Goal: Check status: Check status

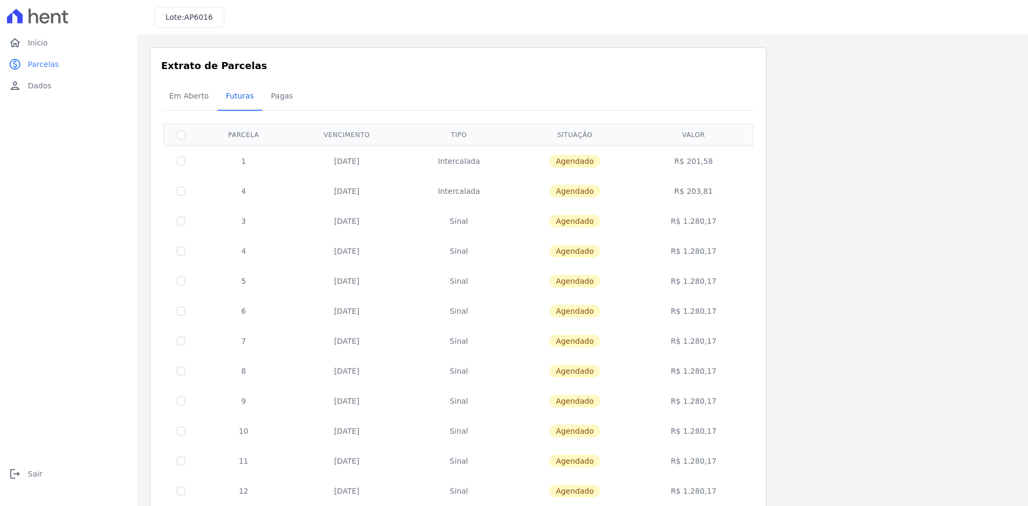
drag, startPoint x: 0, startPoint y: 0, endPoint x: 342, endPoint y: 84, distance: 352.2
click at [342, 84] on div "Em Aberto Futuras [GEOGRAPHIC_DATA]" at bounding box center [458, 96] width 595 height 26
click at [200, 95] on span "Em Aberto" at bounding box center [189, 95] width 52 height 21
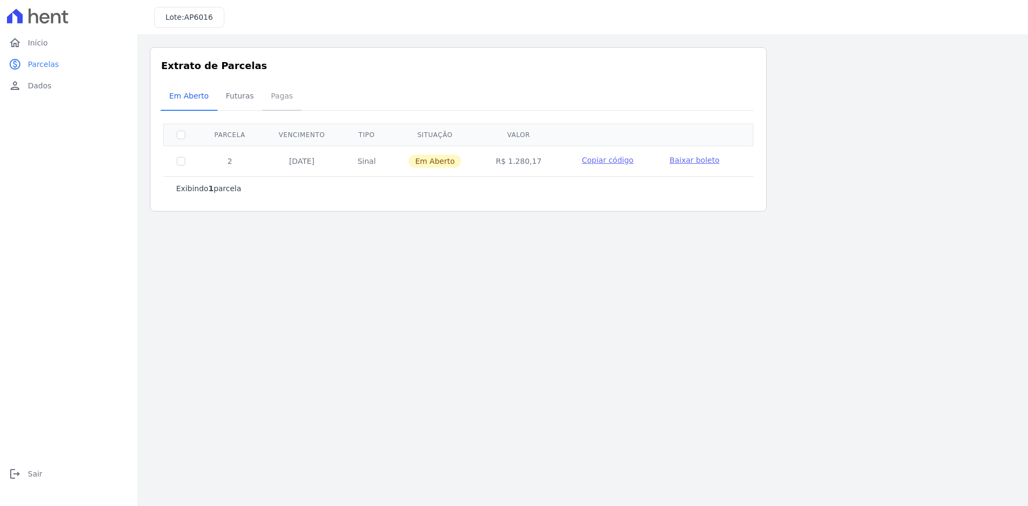
click at [282, 96] on span "Pagas" at bounding box center [281, 95] width 35 height 21
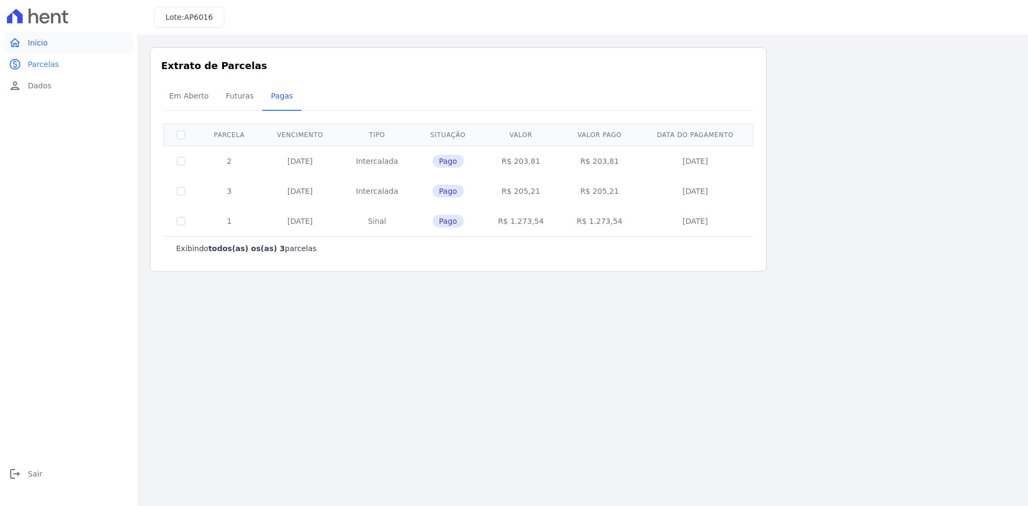
click at [29, 50] on link "home Início" at bounding box center [68, 42] width 128 height 21
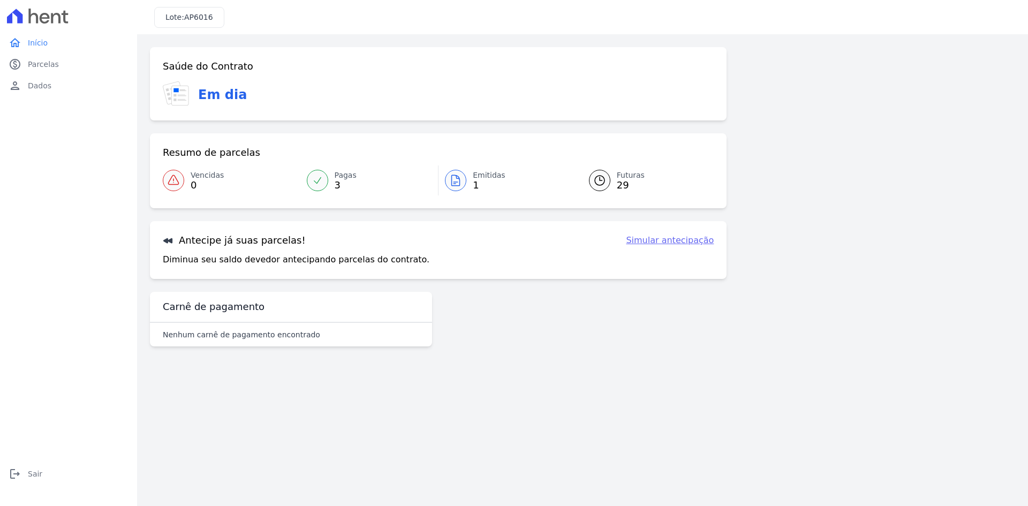
click at [457, 180] on icon at bounding box center [455, 180] width 13 height 13
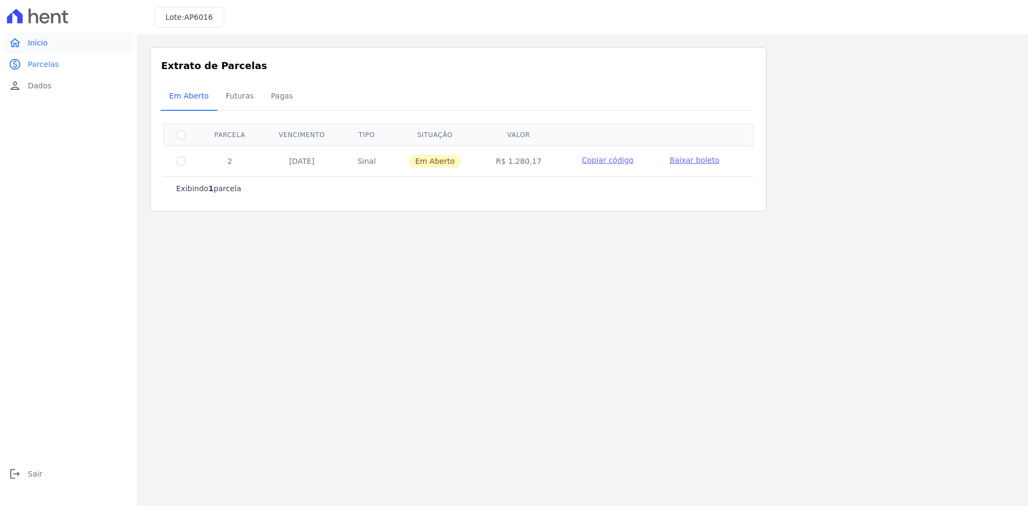
click at [27, 32] on link "home Início" at bounding box center [68, 42] width 128 height 21
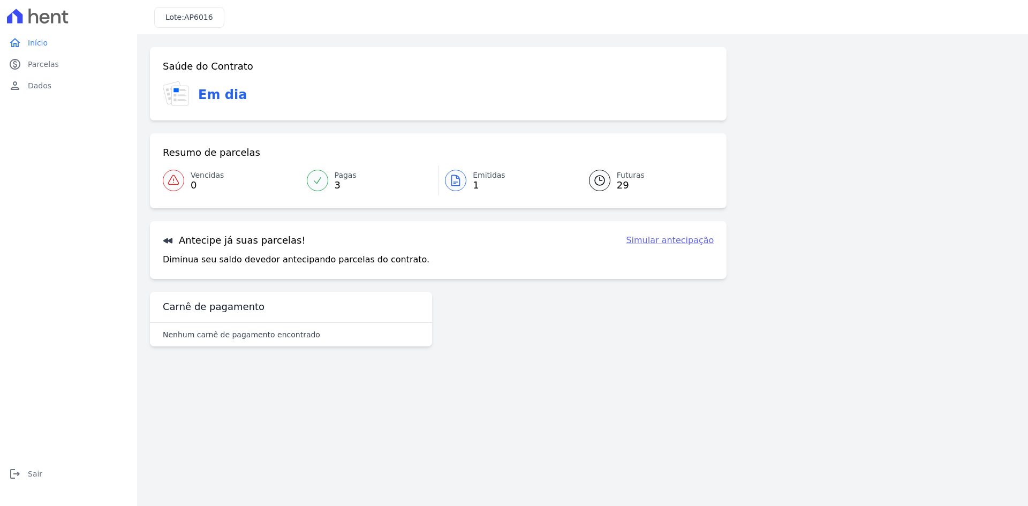
click at [45, 13] on icon at bounding box center [38, 16] width 62 height 15
click at [205, 18] on span "AP6016" at bounding box center [198, 17] width 29 height 9
